Goal: Transaction & Acquisition: Purchase product/service

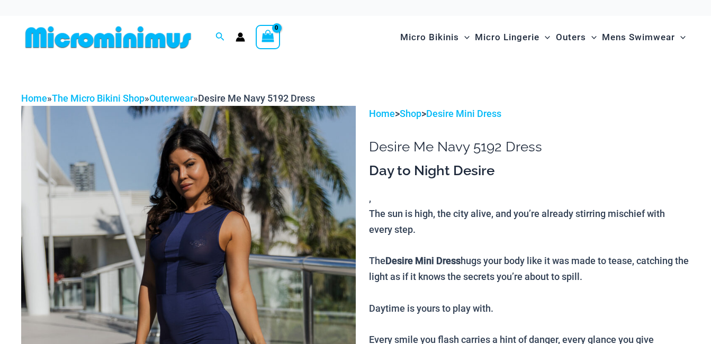
scroll to position [53, 0]
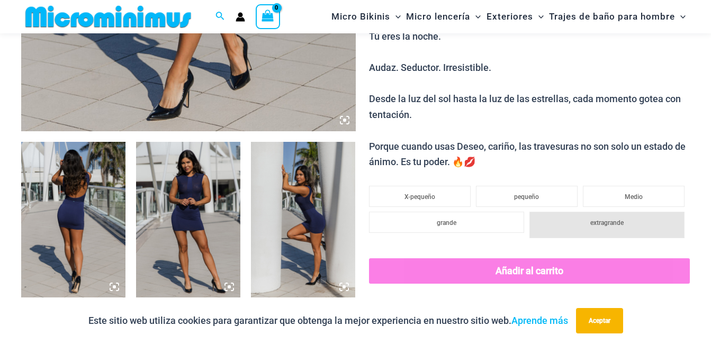
scroll to position [572, 0]
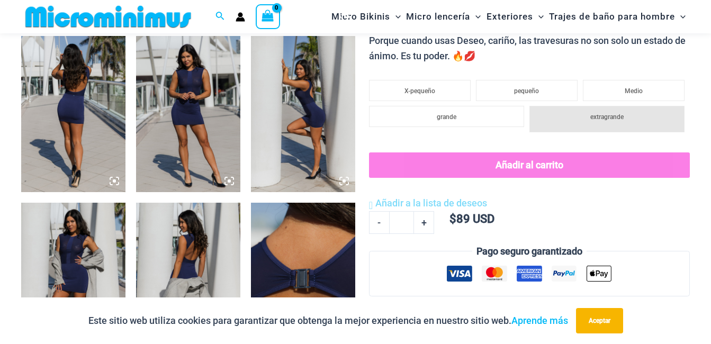
click at [116, 179] on icon at bounding box center [115, 181] width 10 height 10
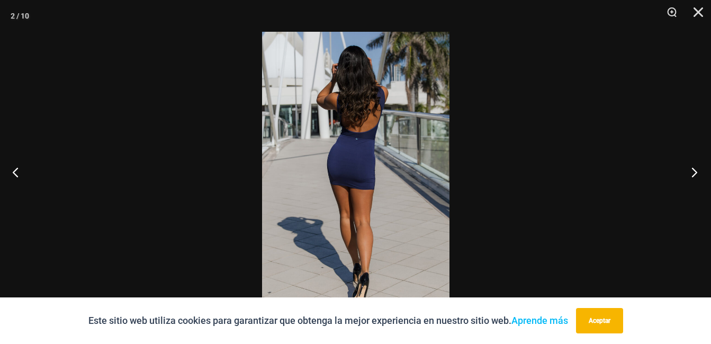
click at [694, 169] on button "Próximo" at bounding box center [691, 171] width 40 height 53
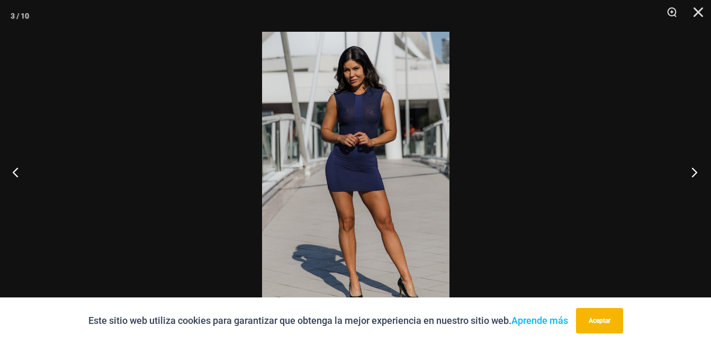
click at [694, 169] on button "Próximo" at bounding box center [691, 171] width 40 height 53
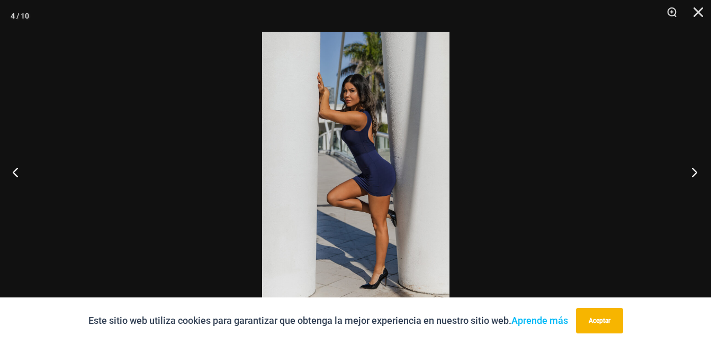
click at [694, 169] on button "Próximo" at bounding box center [691, 171] width 40 height 53
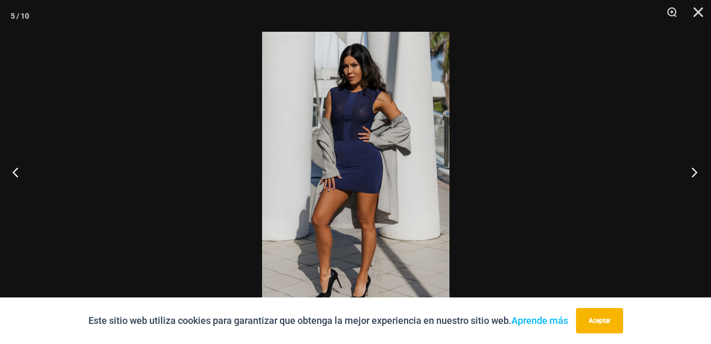
click at [694, 169] on button "Próximo" at bounding box center [691, 171] width 40 height 53
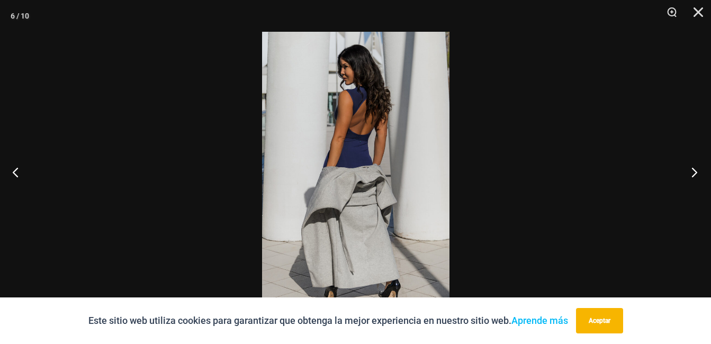
click at [694, 169] on button "Próximo" at bounding box center [691, 171] width 40 height 53
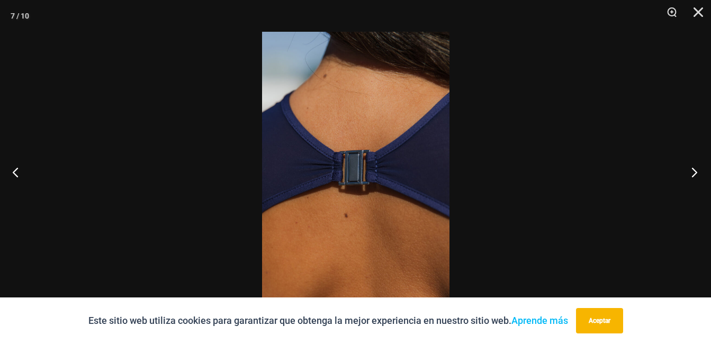
click at [694, 169] on button "Próximo" at bounding box center [691, 171] width 40 height 53
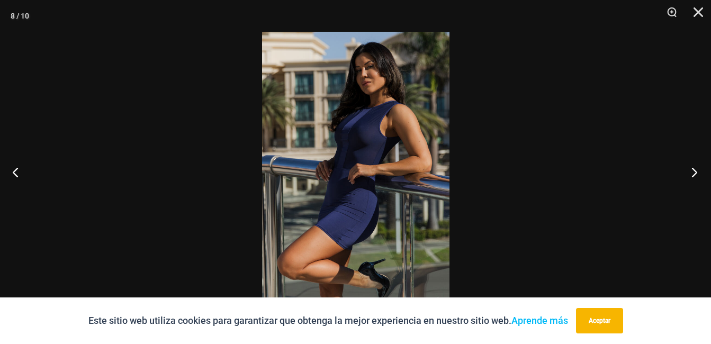
click at [694, 169] on button "Próximo" at bounding box center [691, 171] width 40 height 53
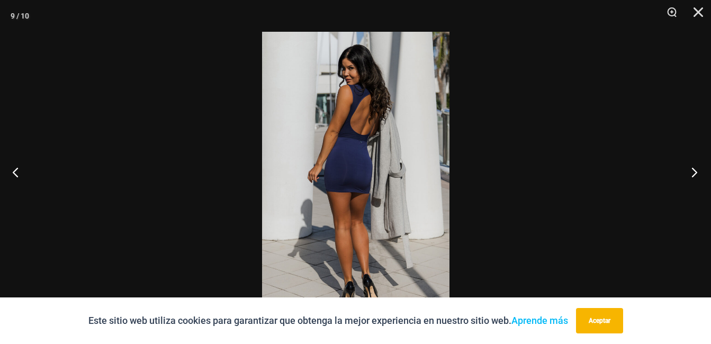
click at [694, 169] on button "Próximo" at bounding box center [691, 171] width 40 height 53
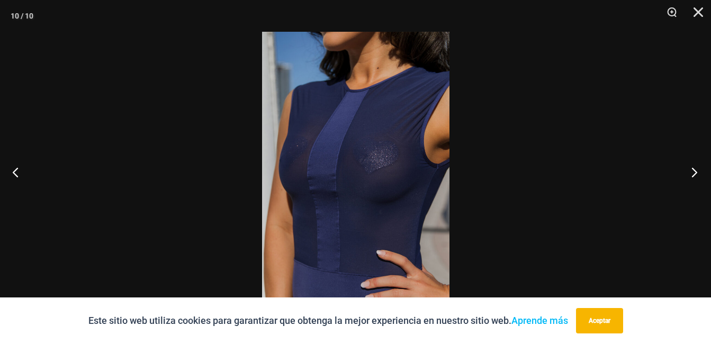
click at [691, 170] on button "Próximo" at bounding box center [691, 171] width 40 height 53
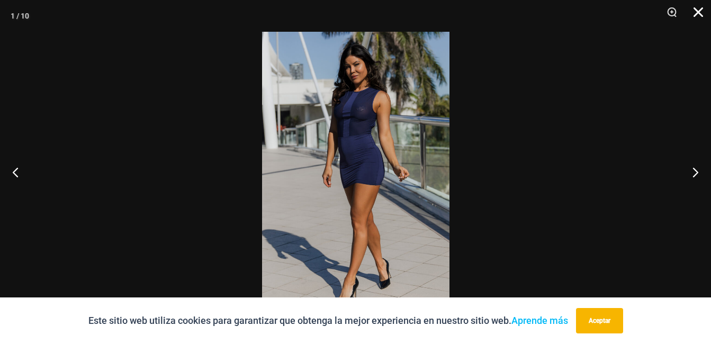
click at [698, 14] on button "Cerrar" at bounding box center [694, 16] width 26 height 32
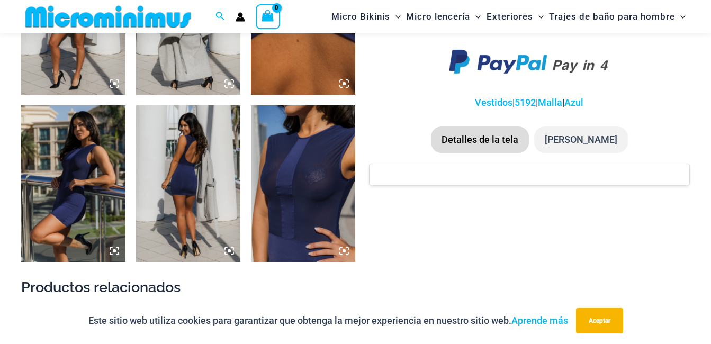
scroll to position [1101, 0]
